Goal: Navigation & Orientation: Find specific page/section

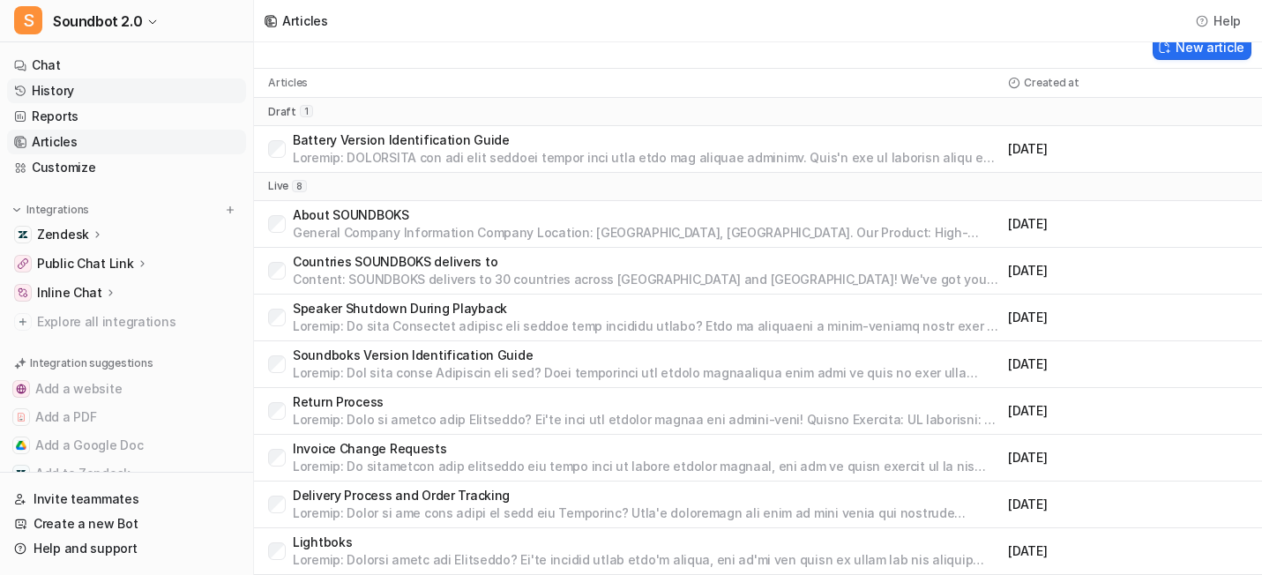
click at [115, 103] on link "History" at bounding box center [126, 90] width 239 height 25
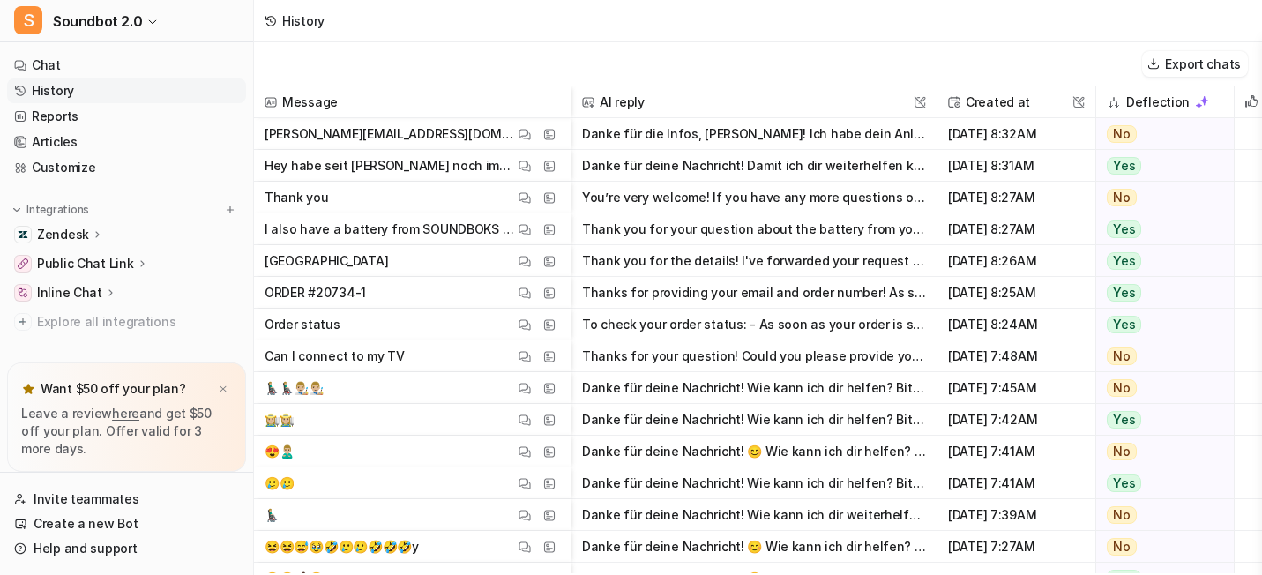
scroll to position [175, 0]
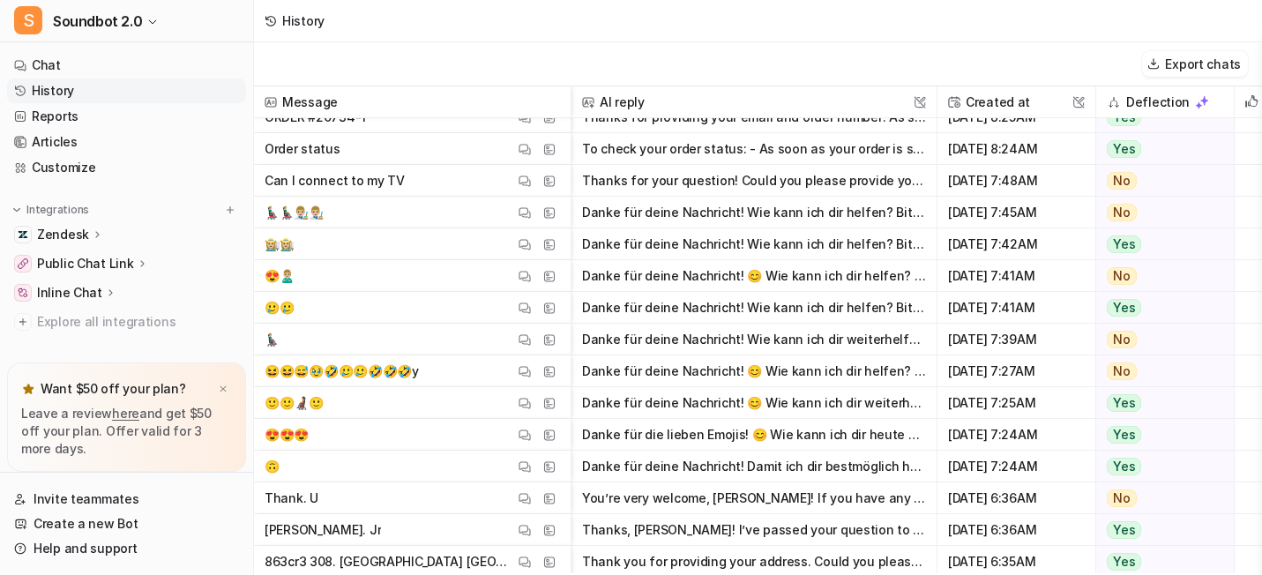
click at [489, 387] on span "😆😆😅🥹🤣🥲🥲🤣🤣🤣y View Thread View Sources" at bounding box center [412, 371] width 302 height 32
click at [535, 382] on button "View Thread" at bounding box center [524, 371] width 21 height 21
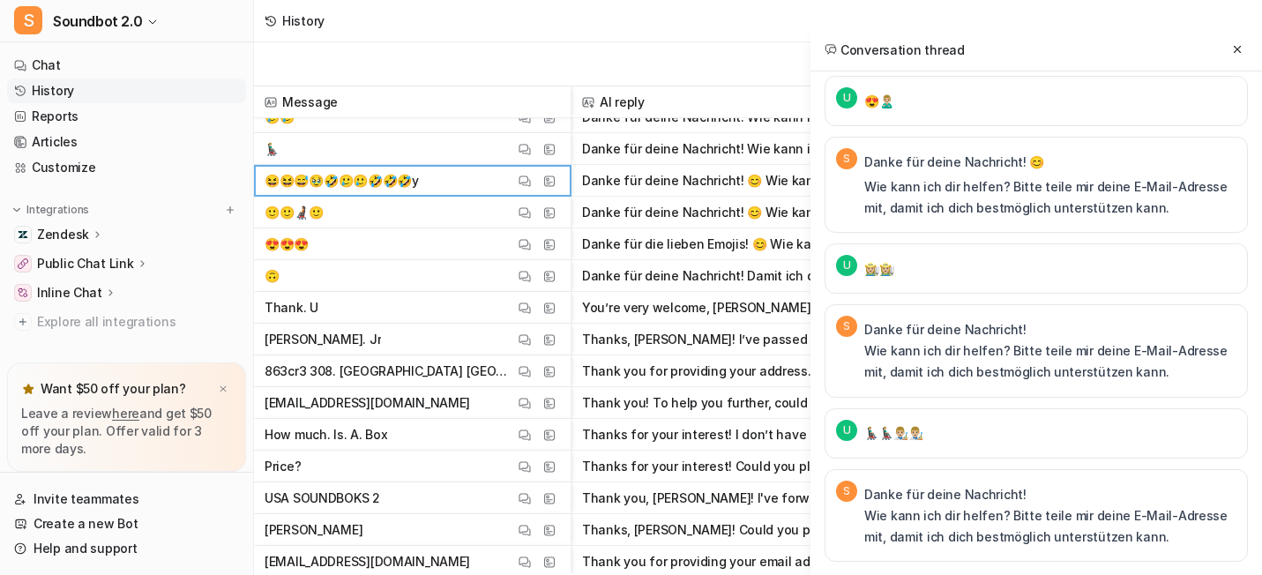
scroll to position [365, 0]
click at [535, 351] on button "View Thread" at bounding box center [524, 340] width 21 height 21
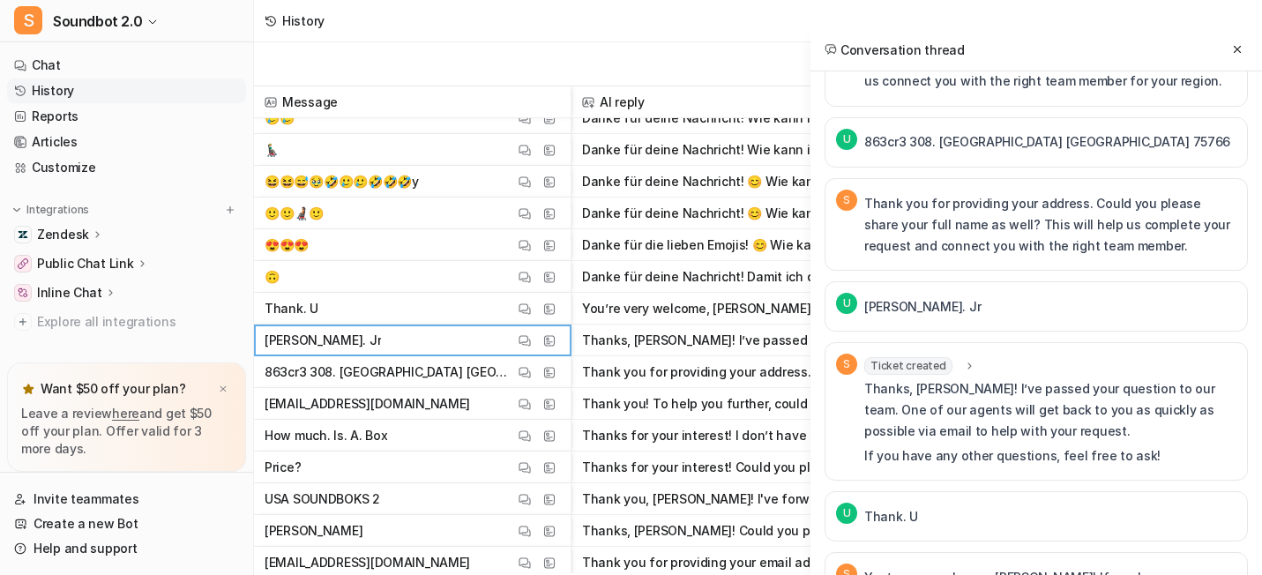
scroll to position [661, 0]
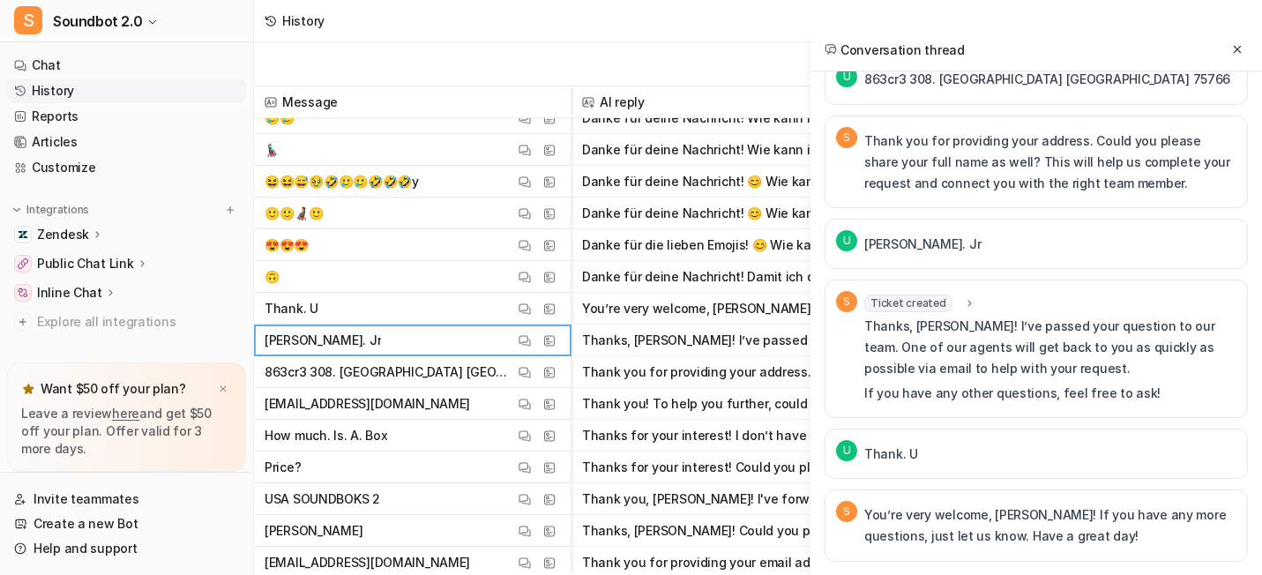
click at [963, 297] on icon at bounding box center [969, 303] width 12 height 13
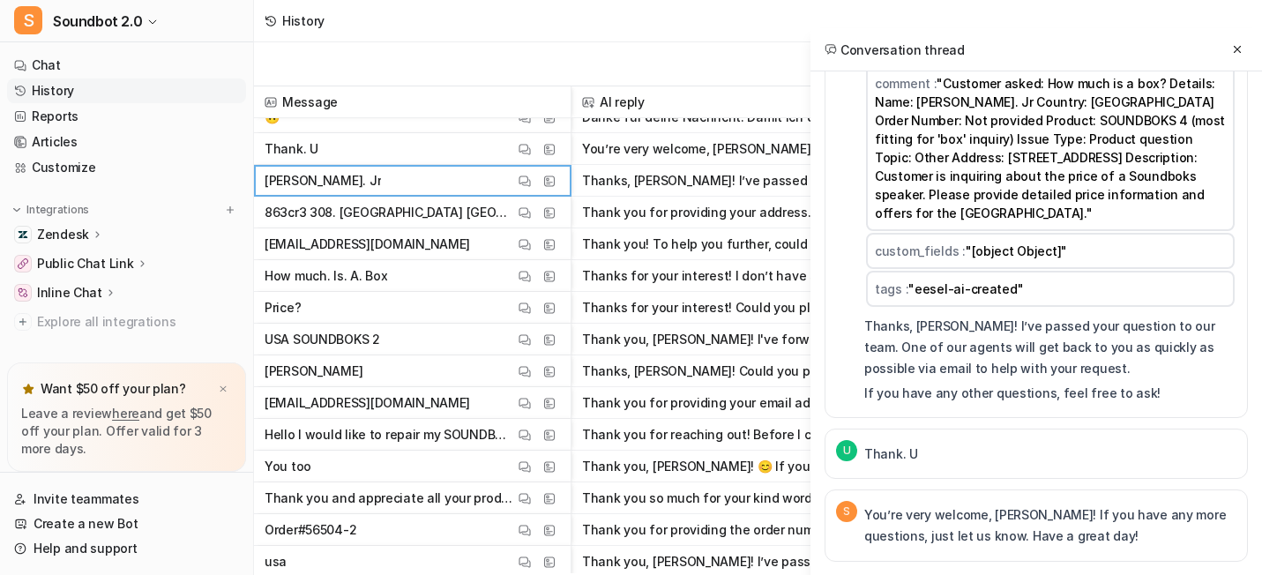
scroll to position [524, 0]
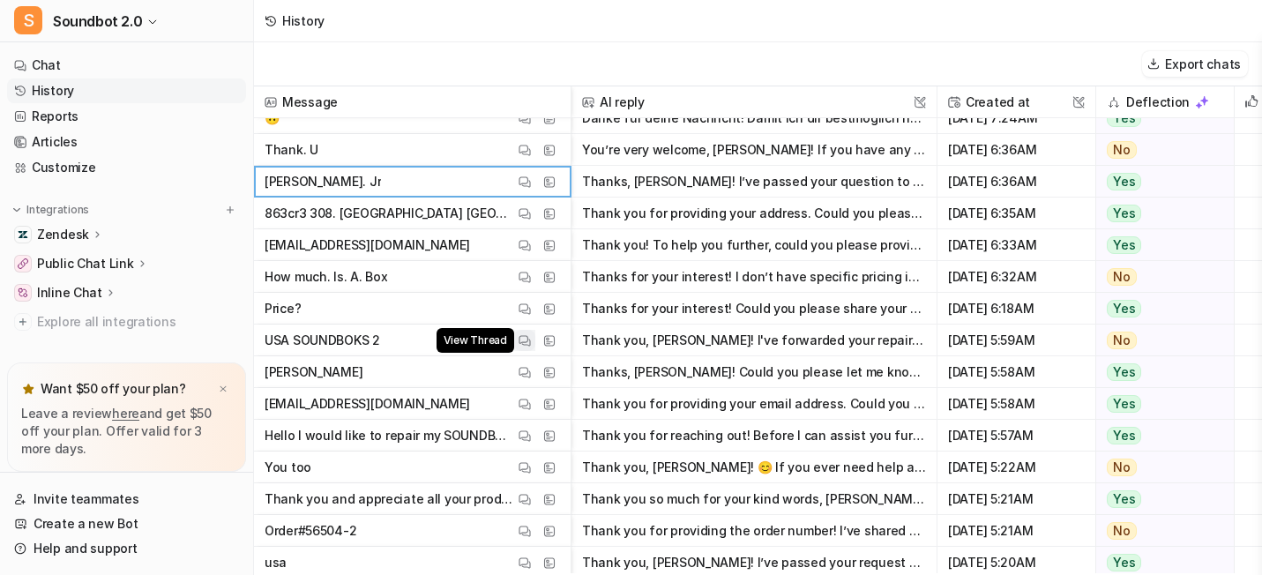
click at [531, 347] on img at bounding box center [524, 340] width 12 height 13
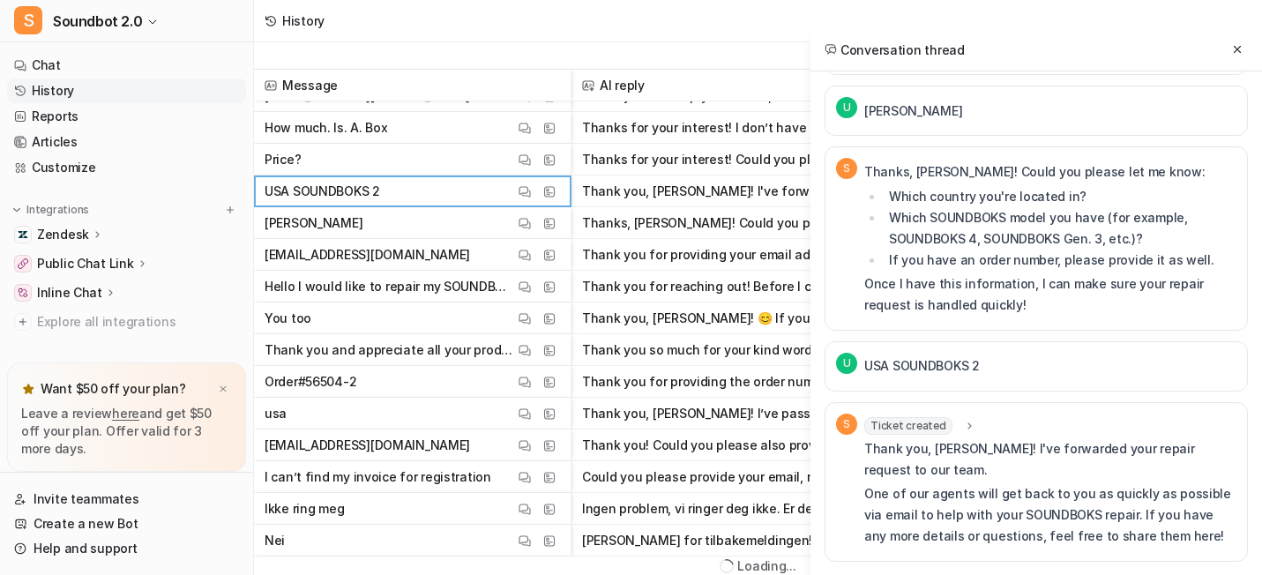
scroll to position [670, 0]
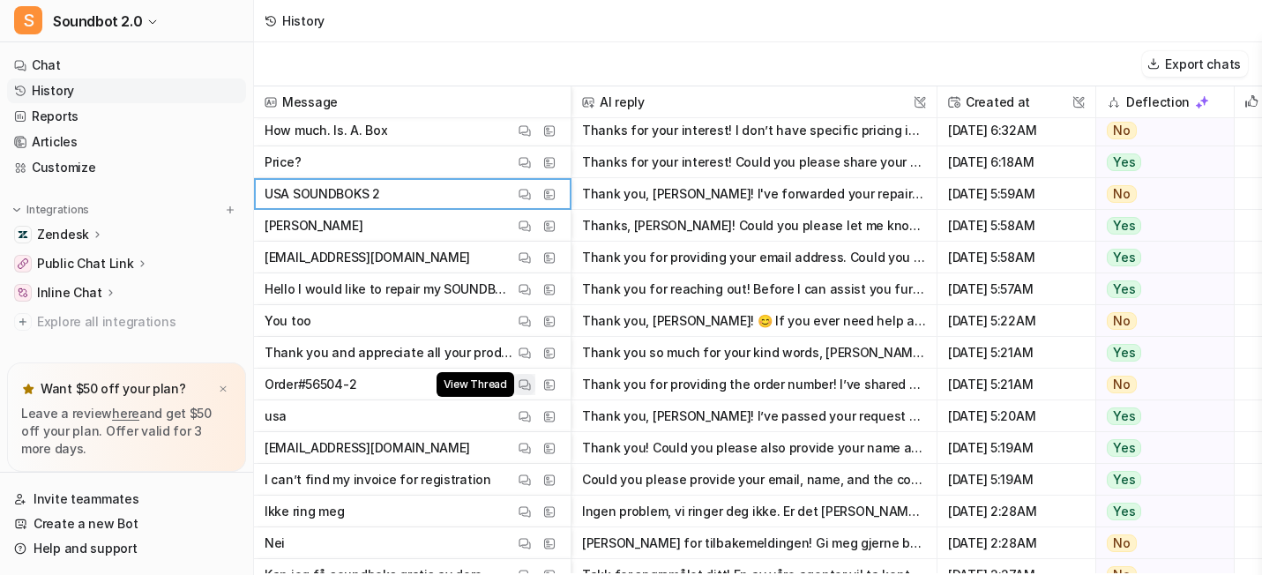
click at [531, 388] on img at bounding box center [524, 384] width 12 height 13
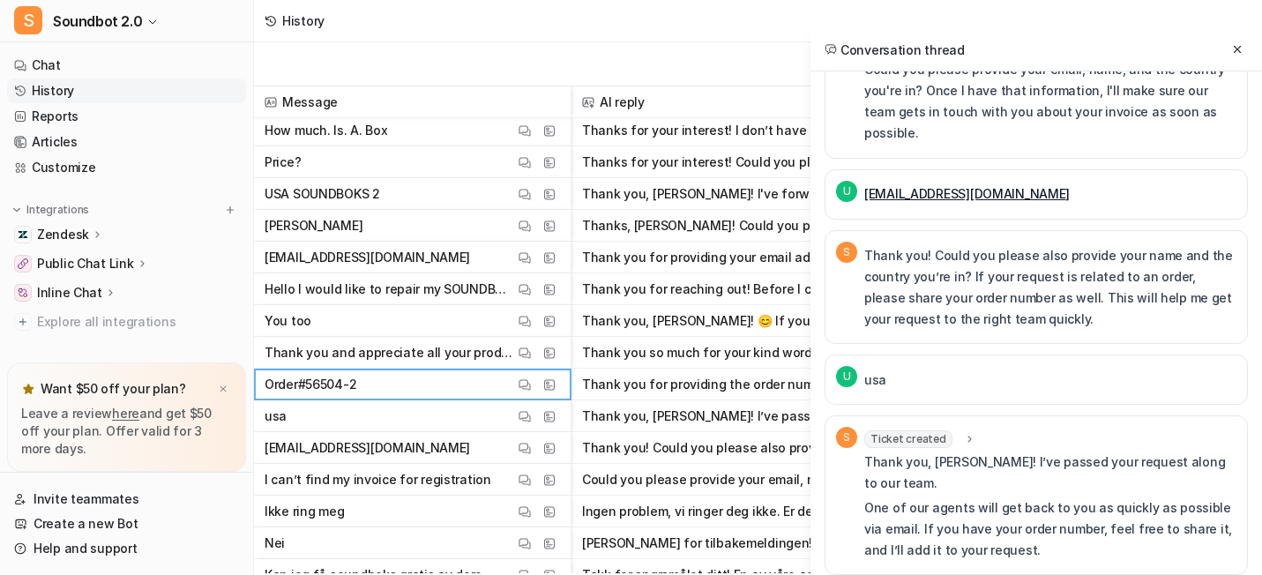
scroll to position [547, 0]
